Goal: Navigation & Orientation: Find specific page/section

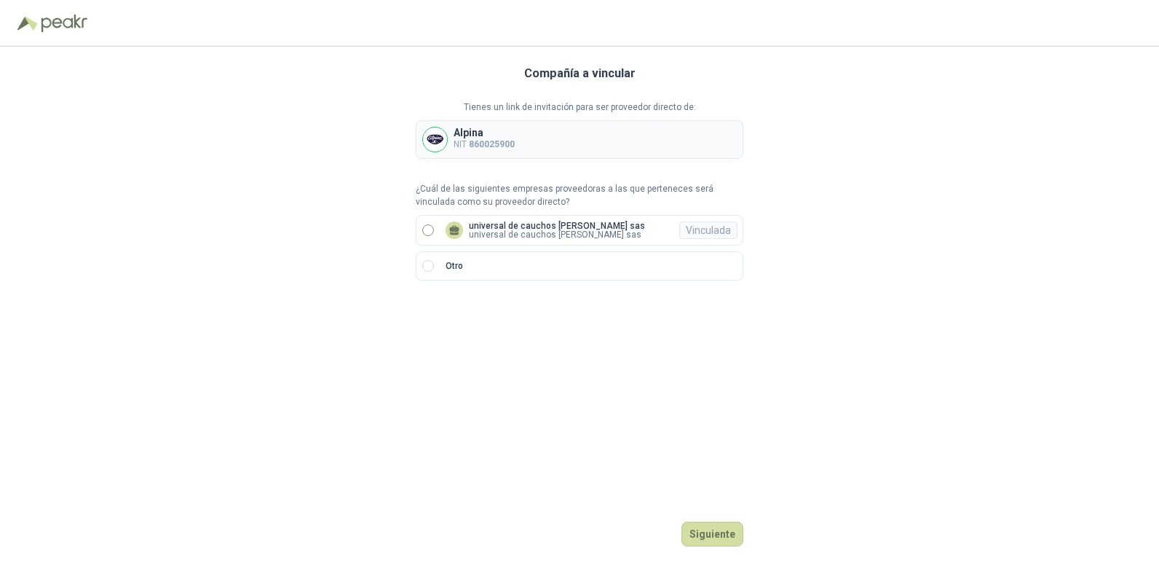
click at [441, 232] on span "universal de cauchos hurtado sas universal de cauchos hurtado sas Vinculada" at bounding box center [545, 229] width 211 height 17
click at [733, 545] on button "Ingresar" at bounding box center [715, 533] width 58 height 25
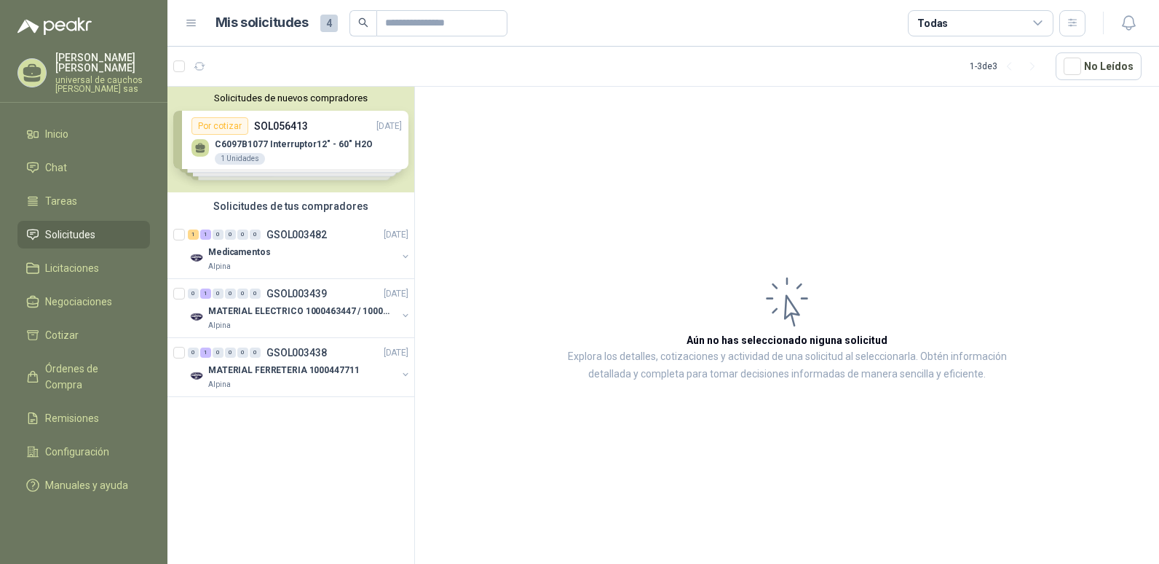
click at [269, 140] on div "Solicitudes de nuevos compradores Por cotizar SOL056413 [DATE] C6097B1077 Inter…" at bounding box center [290, 140] width 247 height 106
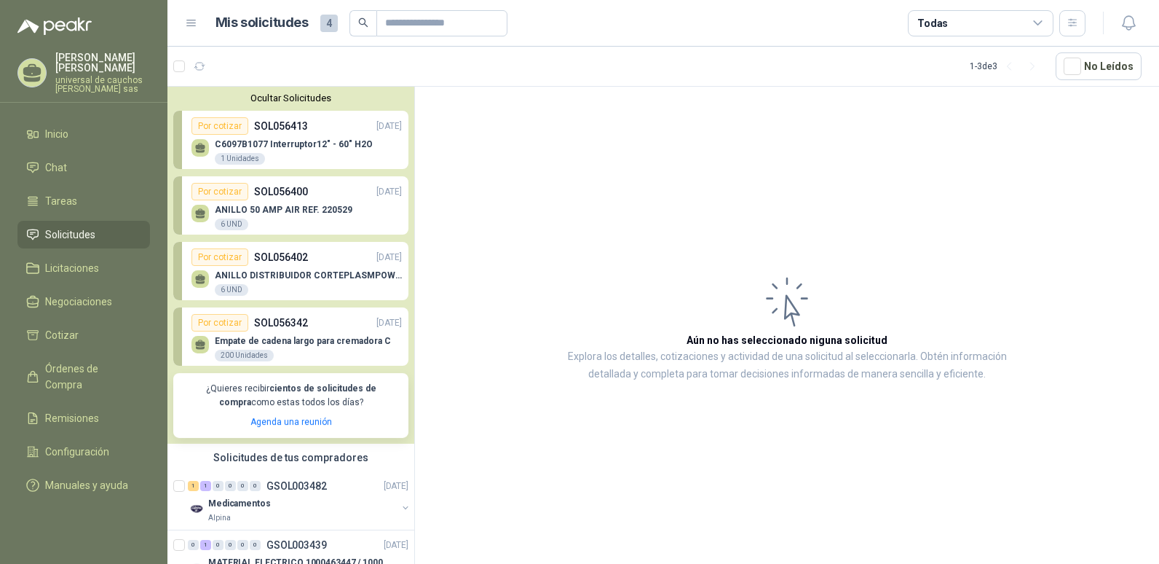
click at [219, 319] on div "Por cotizar" at bounding box center [220, 322] width 57 height 17
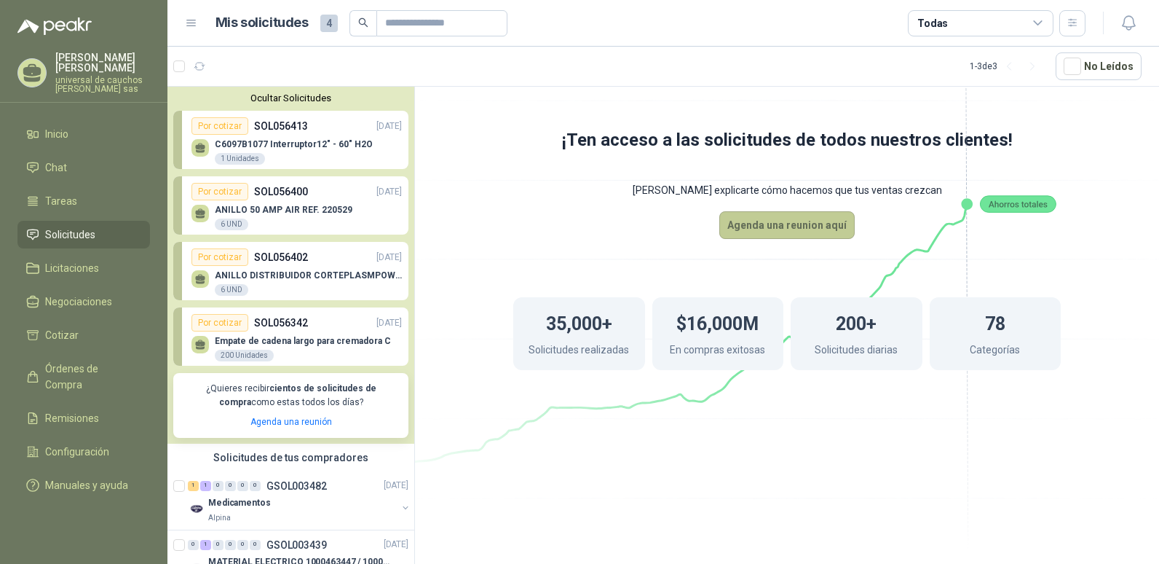
click at [852, 232] on button "Agenda una reunion aquí" at bounding box center [786, 225] width 135 height 28
click at [63, 130] on span "Inicio" at bounding box center [56, 134] width 23 height 16
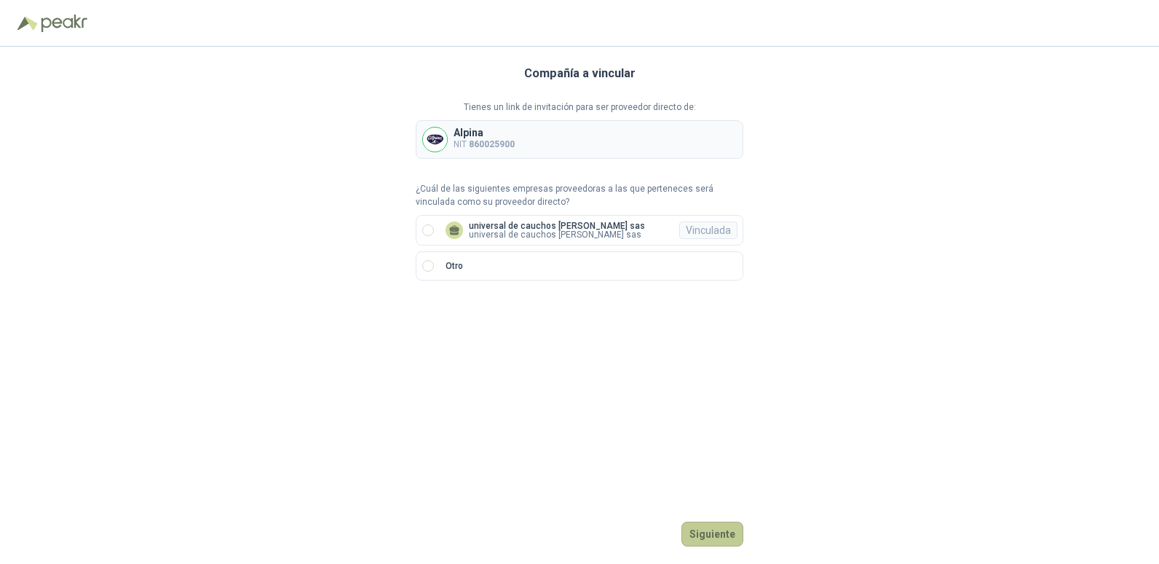
click at [714, 542] on button "Siguiente" at bounding box center [713, 533] width 62 height 25
click at [726, 521] on div "Compañía a vincular Tienes un link de invitación para ser proveedor directo de:…" at bounding box center [580, 305] width 328 height 517
click at [725, 531] on button "Ingresar" at bounding box center [715, 533] width 58 height 25
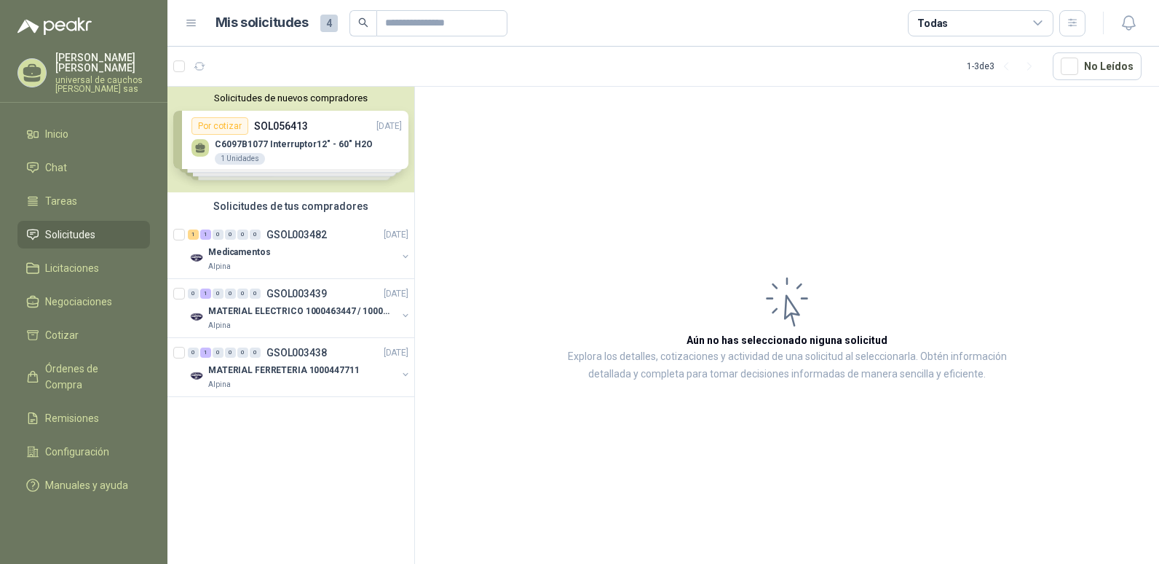
click at [334, 151] on div "Solicitudes de nuevos compradores Por cotizar SOL056413 [DATE] C6097B1077 Inter…" at bounding box center [290, 140] width 247 height 106
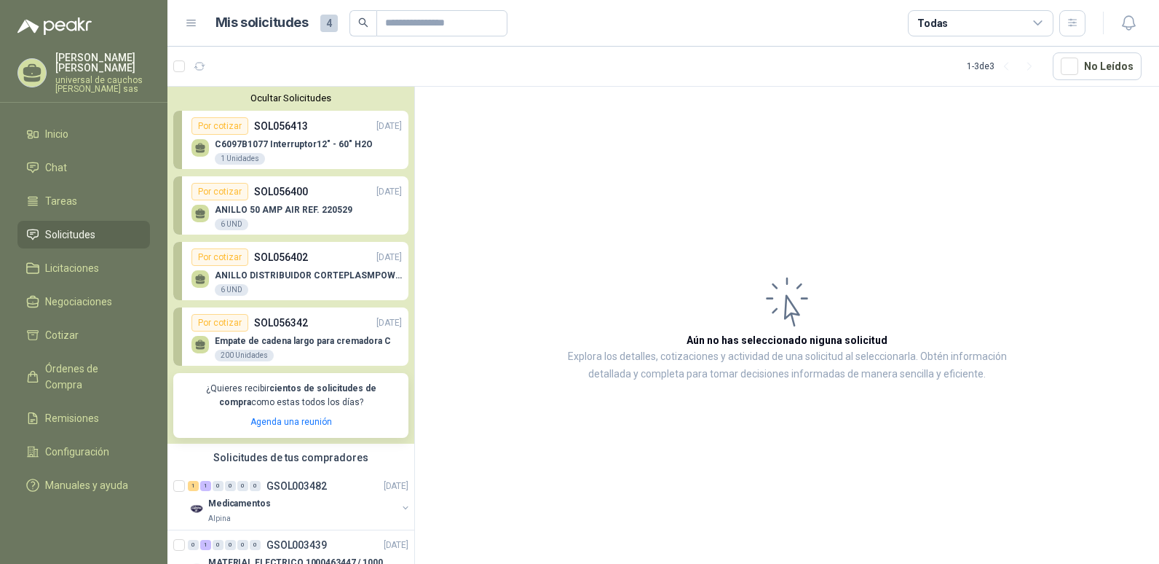
click at [225, 322] on div "Por cotizar" at bounding box center [220, 322] width 57 height 17
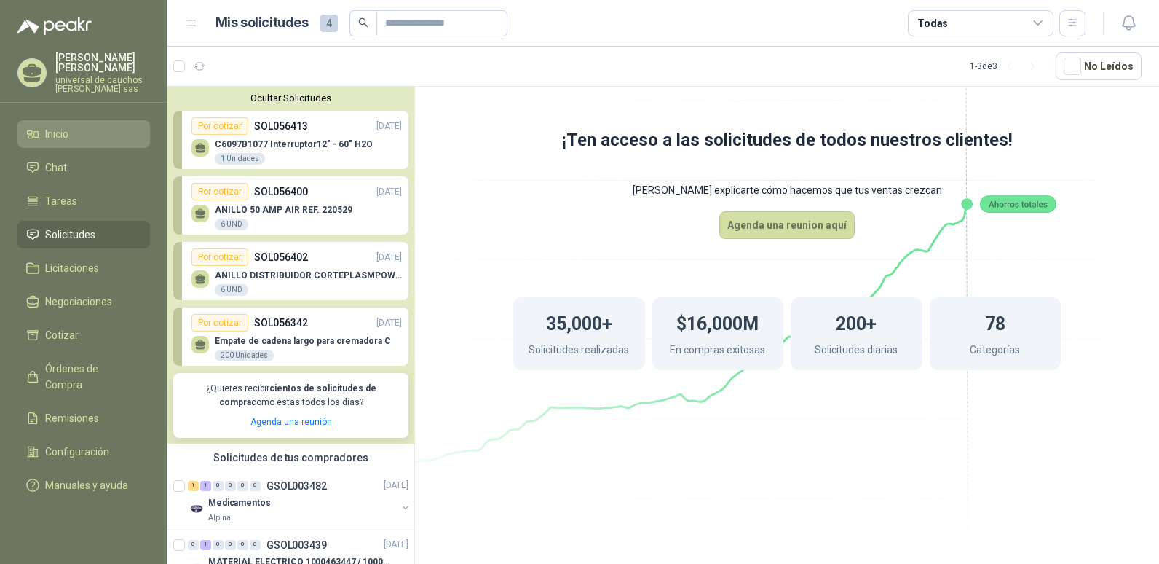
click at [89, 138] on li "Inicio" at bounding box center [83, 134] width 115 height 16
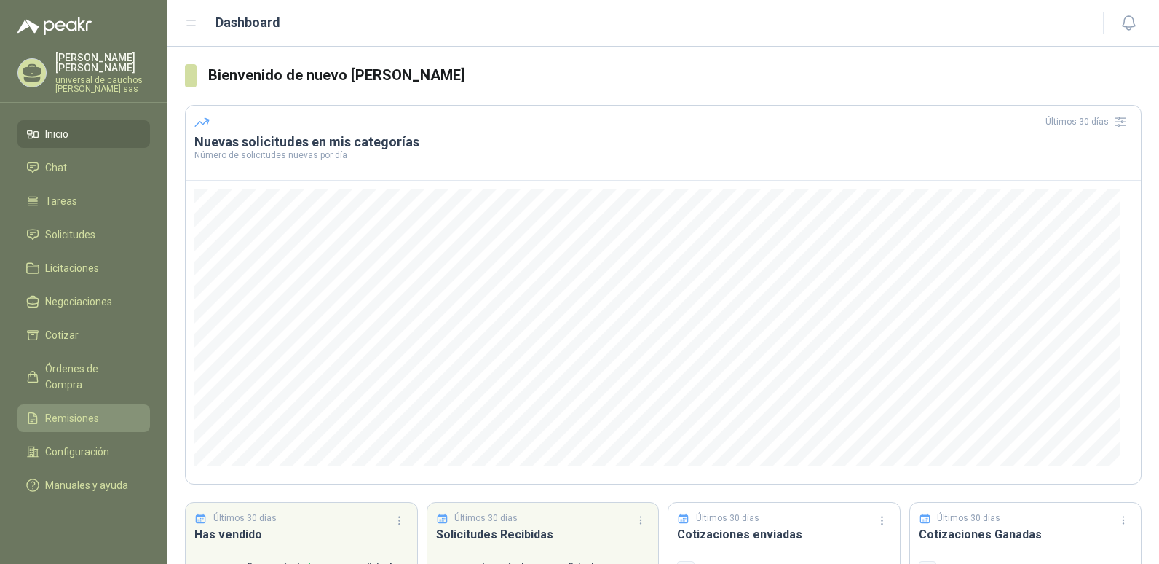
click at [98, 410] on li "Remisiones" at bounding box center [83, 418] width 115 height 16
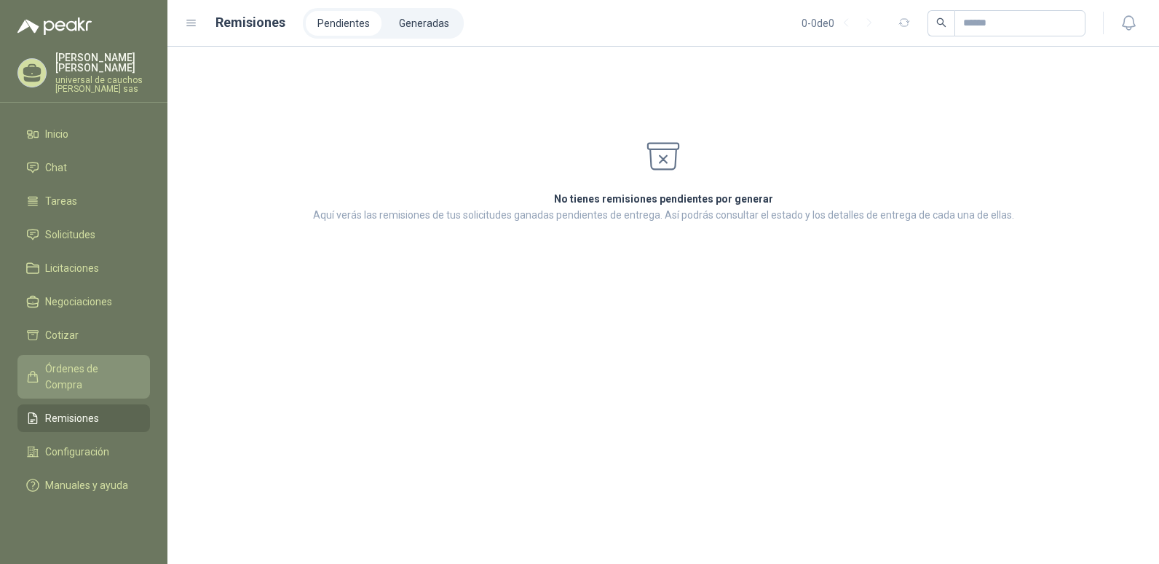
click at [66, 363] on span "Órdenes de Compra" at bounding box center [90, 376] width 91 height 32
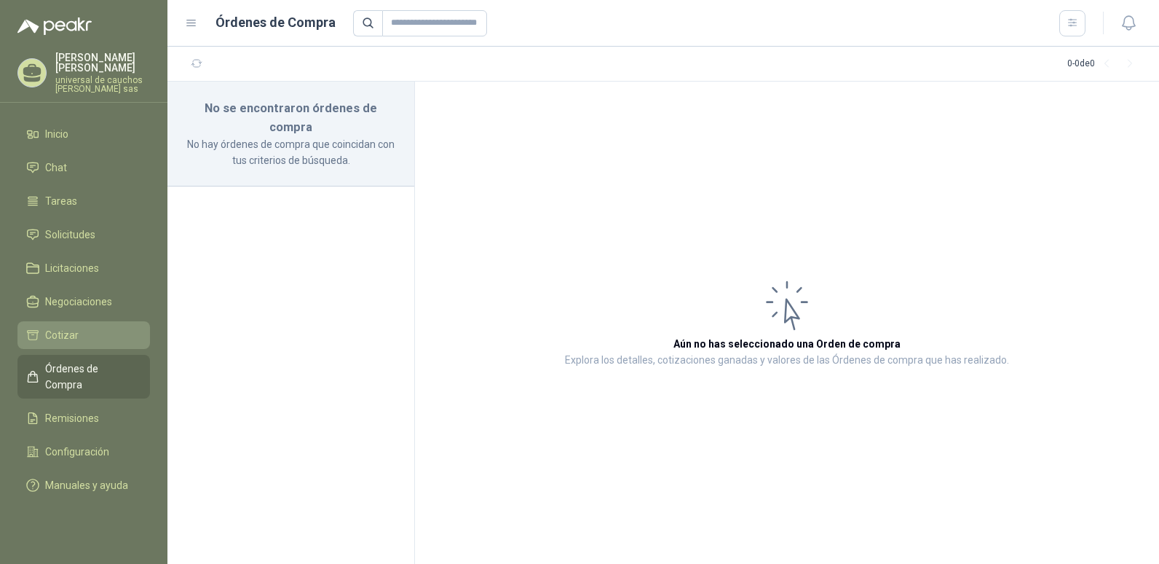
click at [59, 336] on span "Cotizar" at bounding box center [61, 335] width 33 height 16
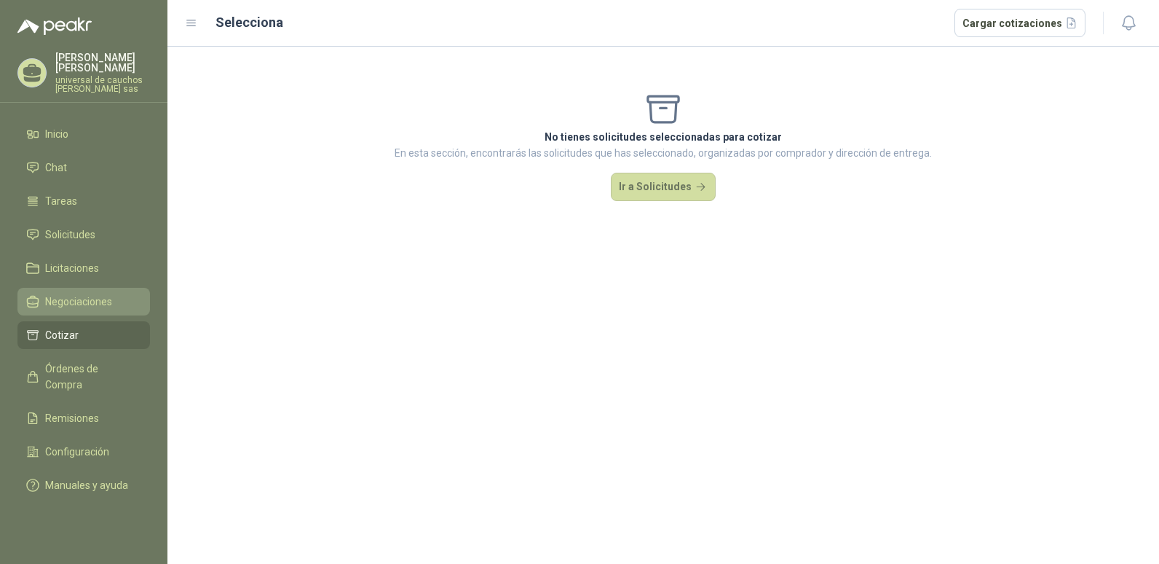
click at [61, 309] on span "Negociaciones" at bounding box center [78, 301] width 67 height 16
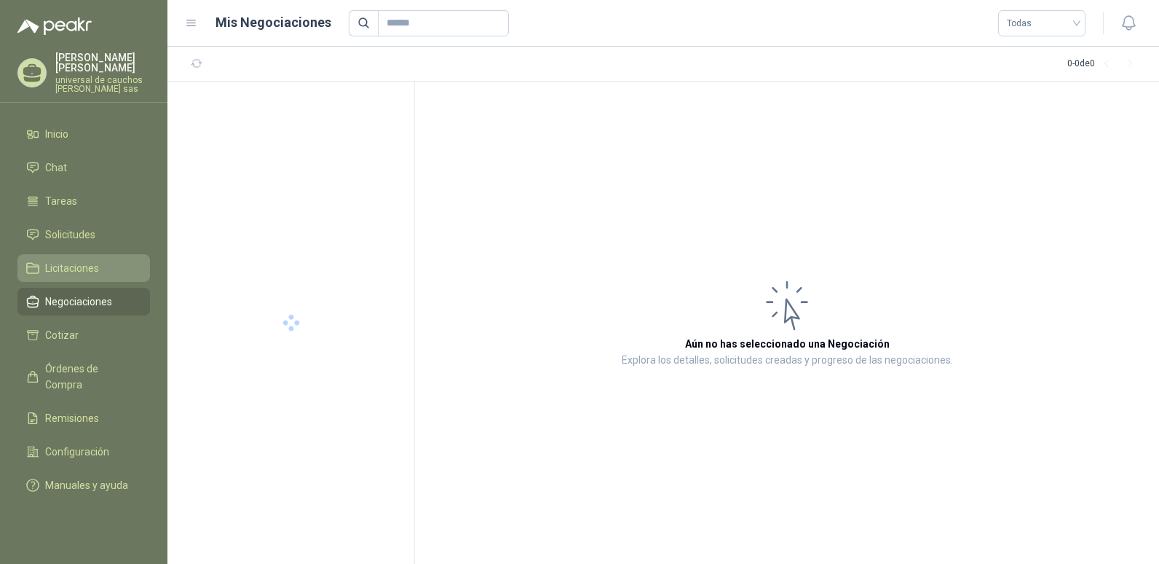
click at [56, 272] on span "Licitaciones" at bounding box center [72, 268] width 54 height 16
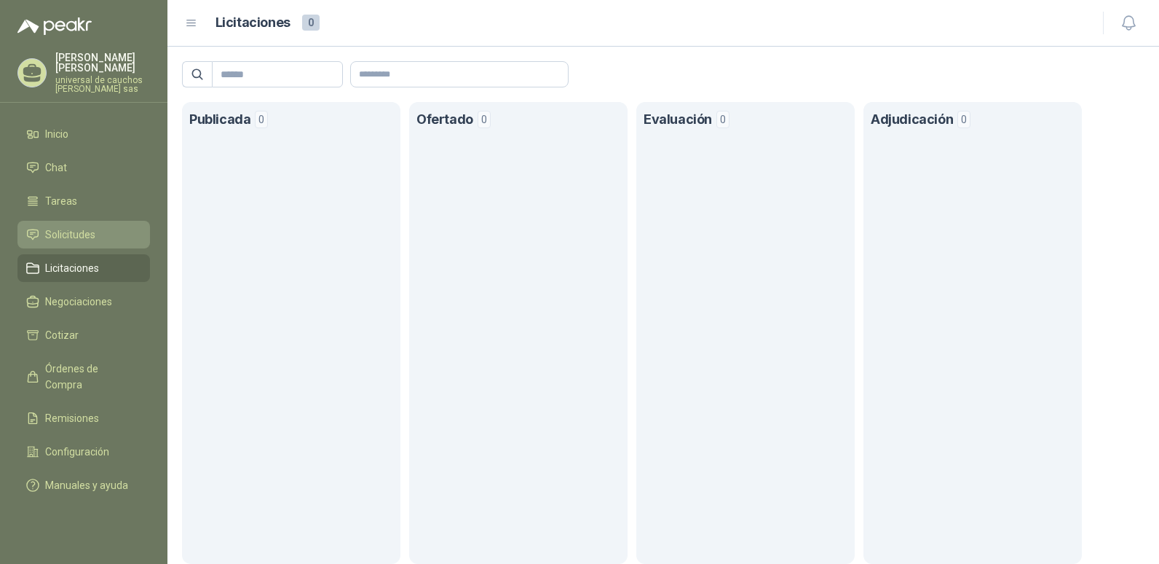
click at [88, 240] on span "Solicitudes" at bounding box center [70, 234] width 50 height 16
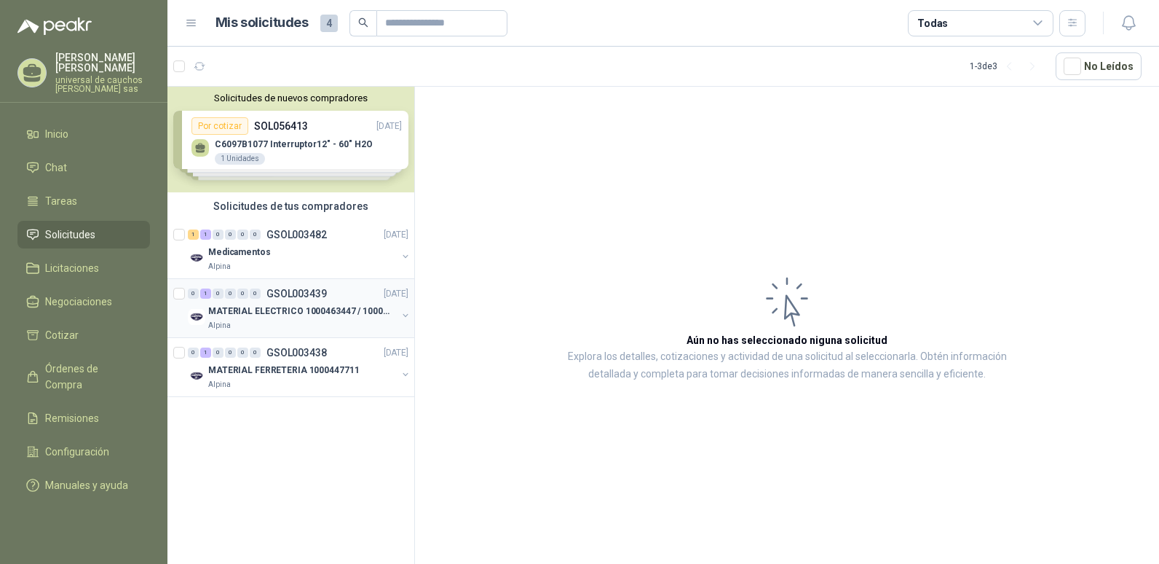
click at [297, 304] on p "MATERIAL ELECTRICO 1000463447 / 1000465800" at bounding box center [298, 311] width 181 height 14
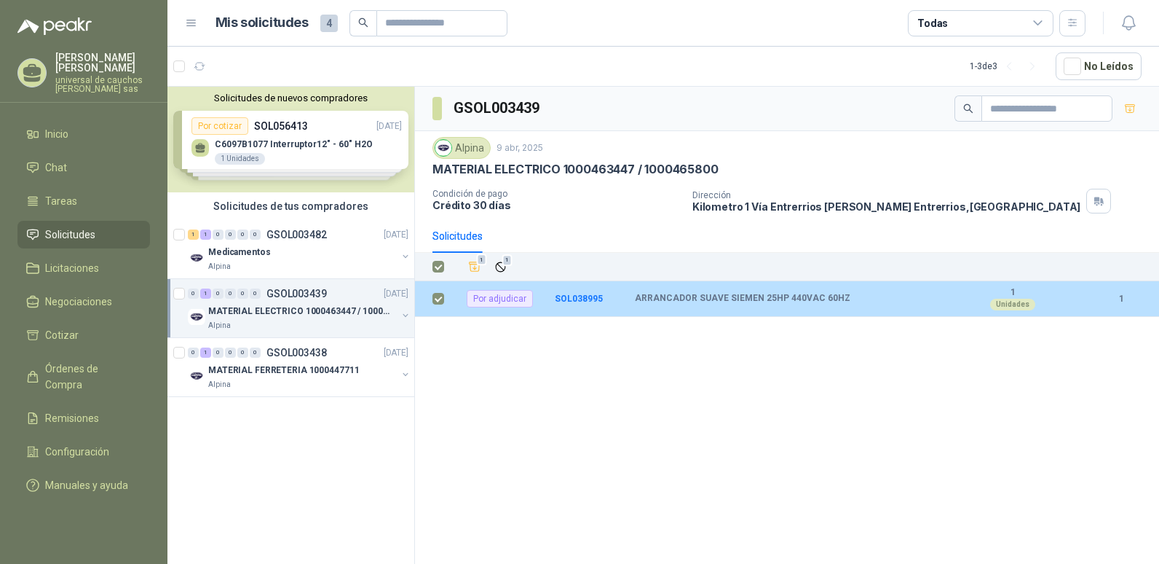
click at [497, 304] on div "Por adjudicar" at bounding box center [500, 298] width 66 height 17
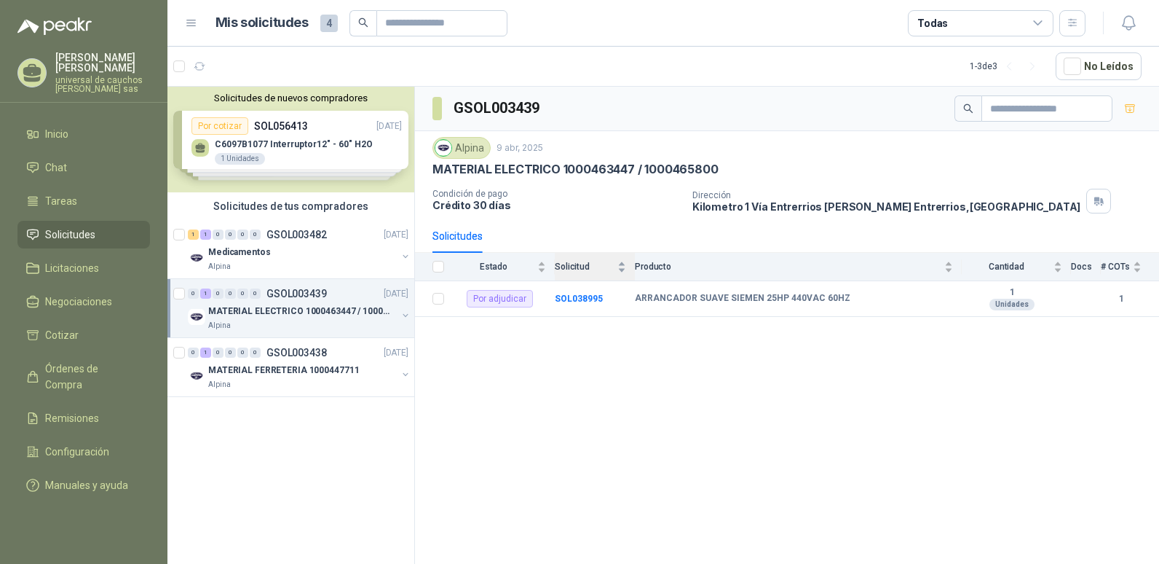
click at [588, 259] on div "Solicitud" at bounding box center [590, 266] width 71 height 15
click at [583, 264] on span "Solicitud" at bounding box center [585, 266] width 60 height 10
click at [581, 294] on b "SOL038995" at bounding box center [579, 298] width 48 height 10
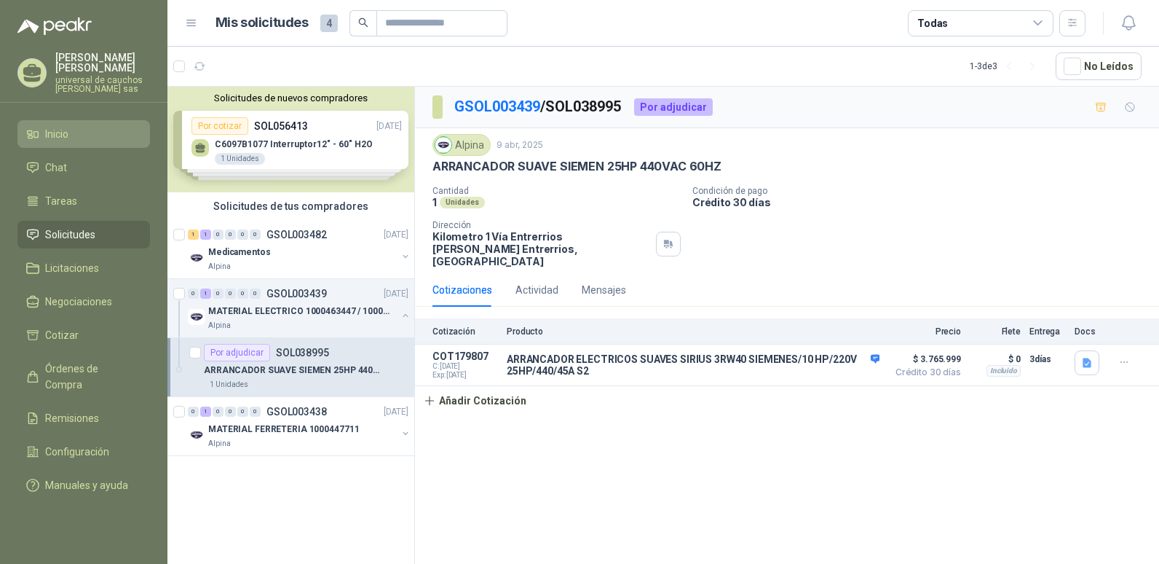
click at [76, 127] on li "Inicio" at bounding box center [83, 134] width 115 height 16
